Goal: Task Accomplishment & Management: Complete application form

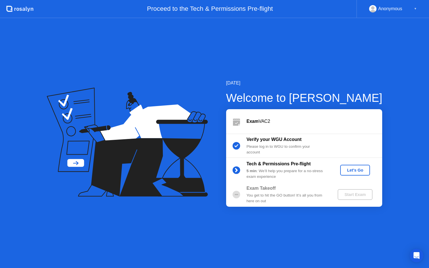
click at [355, 171] on div "Let's Go" at bounding box center [355, 170] width 25 height 5
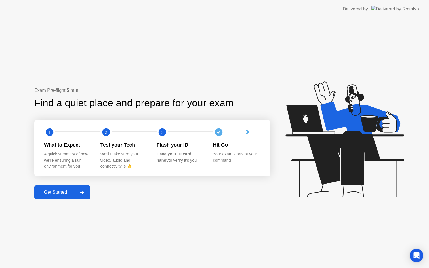
click at [67, 193] on div "Get Started" at bounding box center [55, 192] width 39 height 5
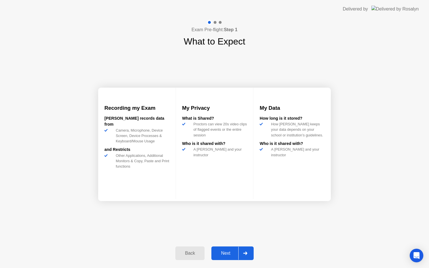
click at [229, 256] on div "Next" at bounding box center [225, 253] width 25 height 5
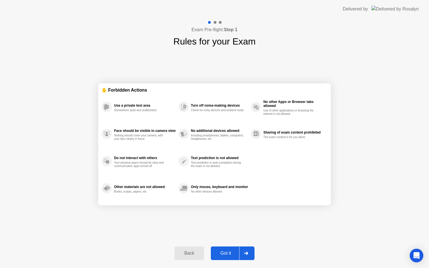
click at [231, 252] on div "Got it" at bounding box center [226, 253] width 27 height 5
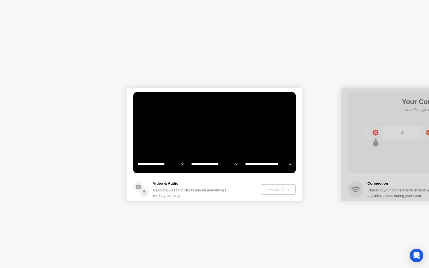
select select "**********"
select select "*******"
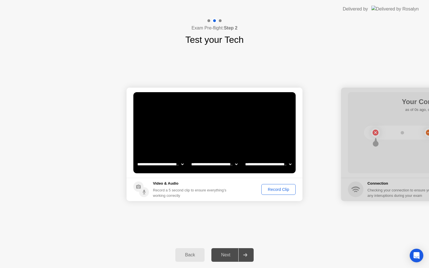
click at [277, 189] on div "Record Clip" at bounding box center [278, 189] width 30 height 5
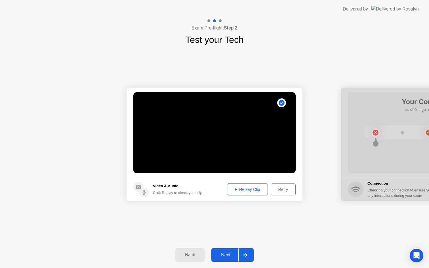
click at [227, 256] on div "Next" at bounding box center [225, 255] width 25 height 5
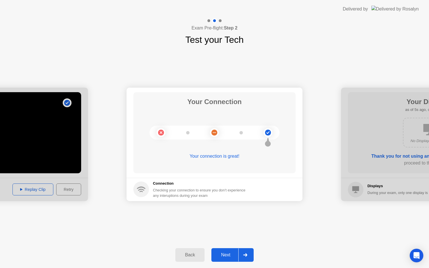
click at [227, 256] on div "Next" at bounding box center [225, 255] width 25 height 5
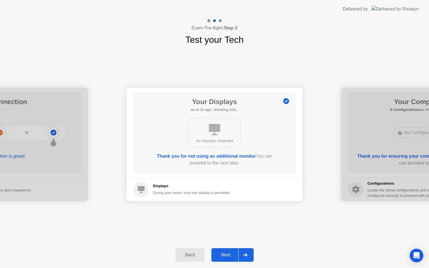
click at [227, 256] on div "Next" at bounding box center [225, 255] width 25 height 5
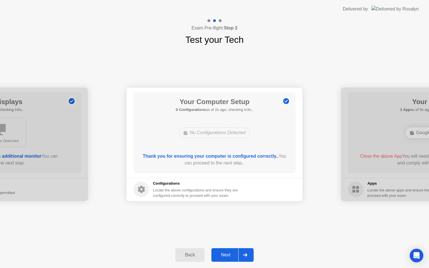
click at [227, 256] on div "Next" at bounding box center [225, 255] width 25 height 5
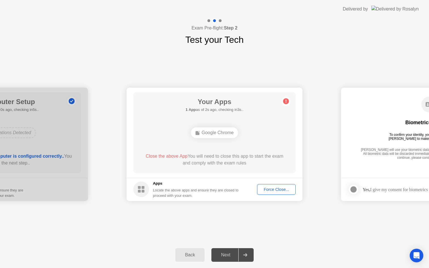
click at [278, 188] on div "Force Close..." at bounding box center [276, 189] width 35 height 5
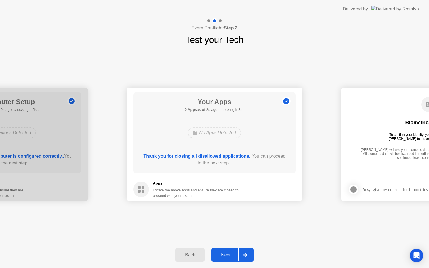
click at [231, 253] on div "Next" at bounding box center [225, 255] width 25 height 5
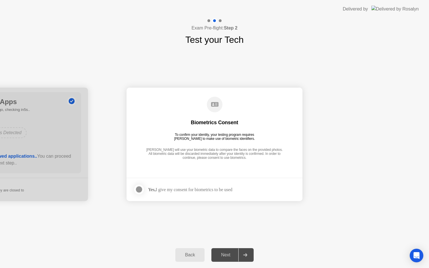
click at [181, 188] on div "Yes, I give my consent for biometrics to be used" at bounding box center [190, 189] width 84 height 5
click at [140, 188] on div at bounding box center [139, 189] width 7 height 7
click at [229, 255] on div "Next" at bounding box center [225, 255] width 25 height 5
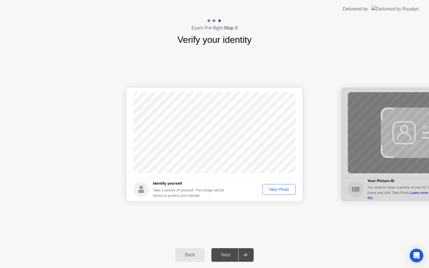
click at [282, 191] on div "Take Photo" at bounding box center [279, 189] width 30 height 5
click at [225, 253] on div "Next" at bounding box center [225, 255] width 25 height 5
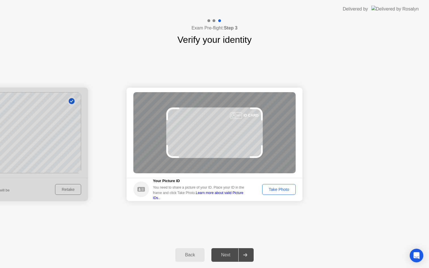
click at [290, 189] on div "Take Photo" at bounding box center [279, 189] width 30 height 5
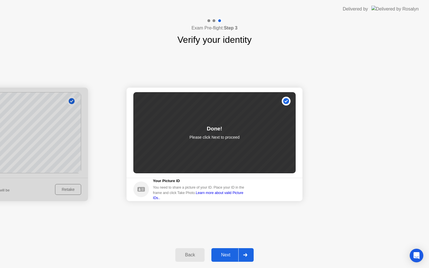
click at [227, 253] on div "Next" at bounding box center [225, 255] width 25 height 5
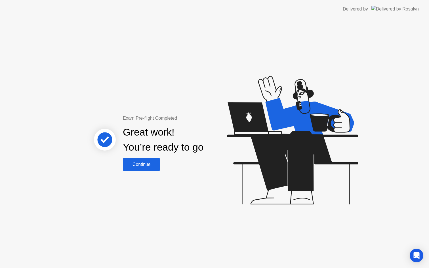
click at [146, 163] on div "Continue" at bounding box center [142, 164] width 34 height 5
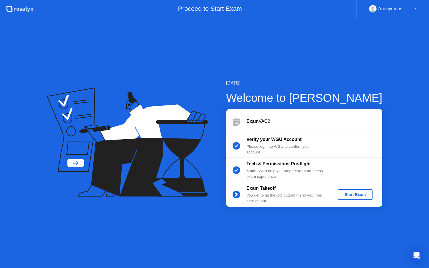
click at [357, 193] on div "Start Exam" at bounding box center [355, 195] width 30 height 5
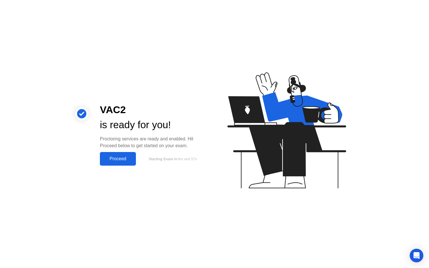
click at [123, 160] on div "Proceed" at bounding box center [118, 158] width 33 height 5
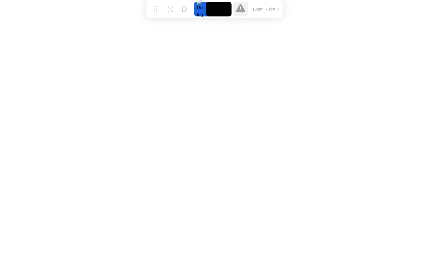
click at [272, 12] on button "Exam Rules" at bounding box center [267, 9] width 30 height 5
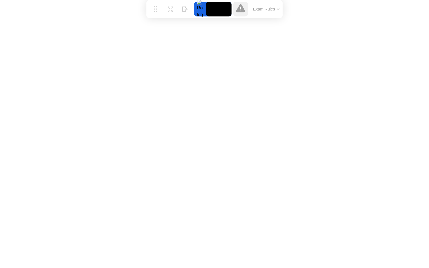
click at [242, 10] on icon at bounding box center [240, 8] width 9 height 8
click at [208, 10] on video at bounding box center [219, 9] width 26 height 15
click at [201, 11] on div at bounding box center [200, 9] width 12 height 15
click at [170, 8] on icon at bounding box center [170, 6] width 5 height 5
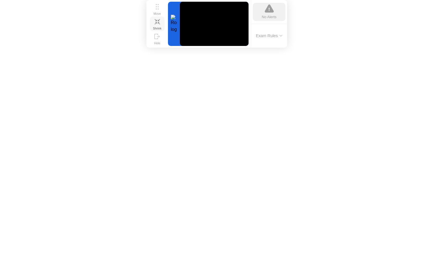
click at [158, 24] on icon at bounding box center [157, 21] width 5 height 5
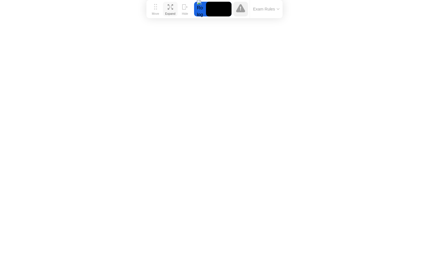
click at [241, 12] on icon at bounding box center [240, 8] width 9 height 8
click at [155, 12] on div "Move" at bounding box center [155, 13] width 7 height 3
click at [201, 8] on div at bounding box center [200, 9] width 12 height 15
click at [244, 9] on icon at bounding box center [240, 8] width 9 height 9
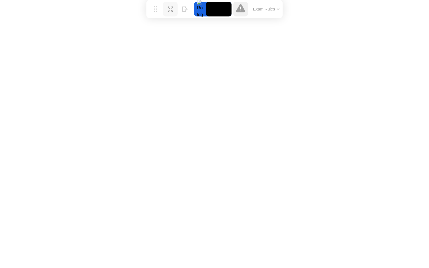
click at [267, 9] on button "Exam Rules" at bounding box center [267, 9] width 30 height 5
